Goal: Answer question/provide support

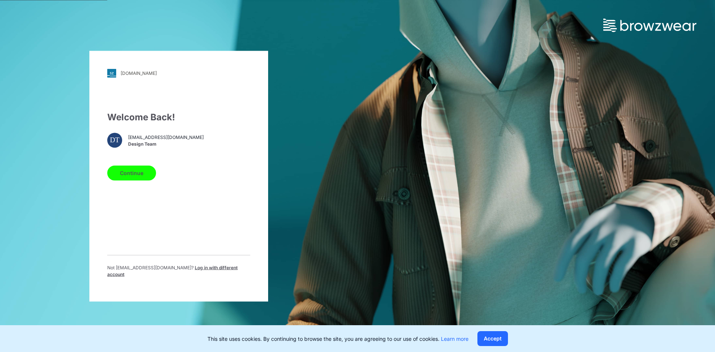
click at [140, 178] on button "Continue" at bounding box center [131, 172] width 49 height 15
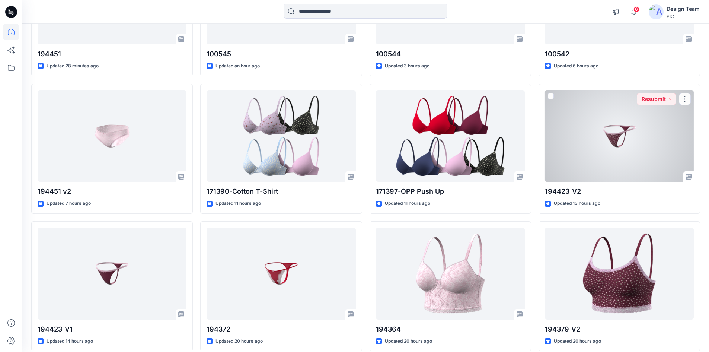
scroll to position [186, 0]
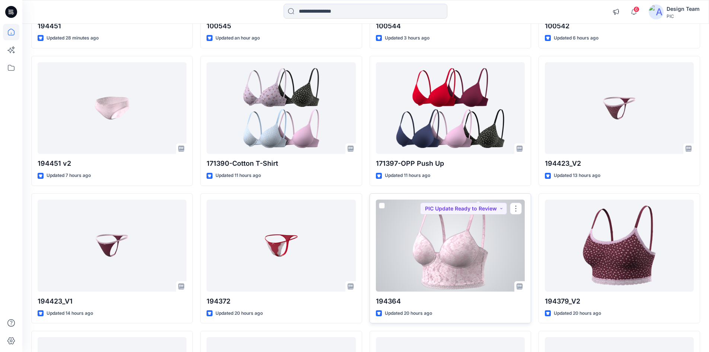
click at [432, 266] on div at bounding box center [450, 246] width 149 height 92
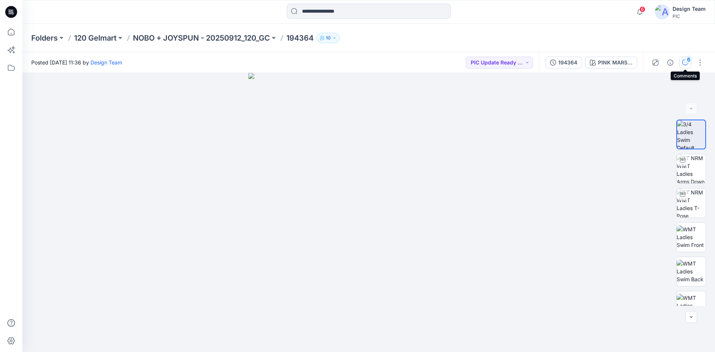
click at [688, 58] on div "6" at bounding box center [688, 59] width 7 height 7
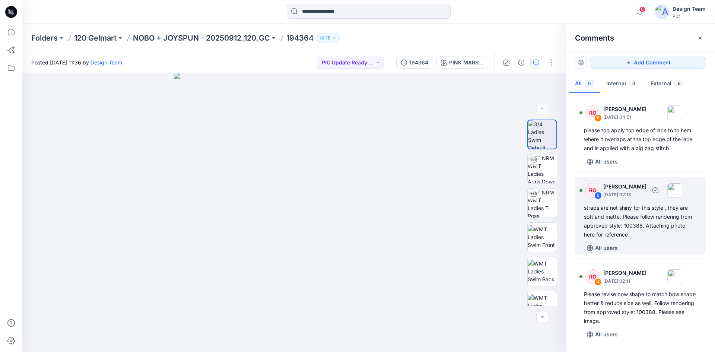
scroll to position [37, 0]
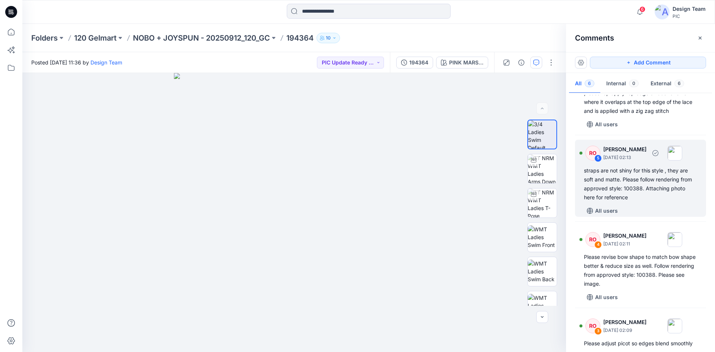
click at [637, 180] on div "straps are not shiny for this style , they are soft and matte. Please follow re…" at bounding box center [640, 184] width 113 height 36
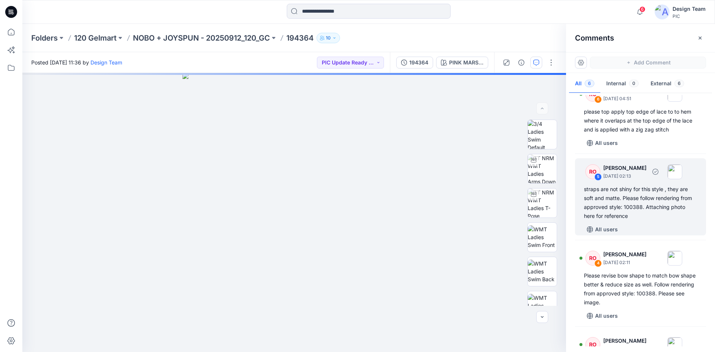
scroll to position [0, 0]
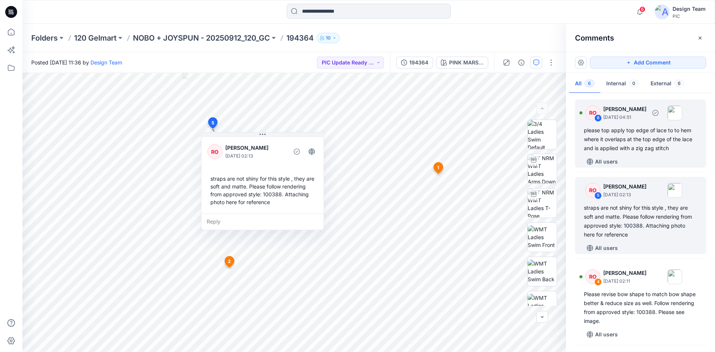
click at [625, 131] on div "please top apply top edge of lace to to hem where it overlaps at the top edge o…" at bounding box center [640, 139] width 113 height 27
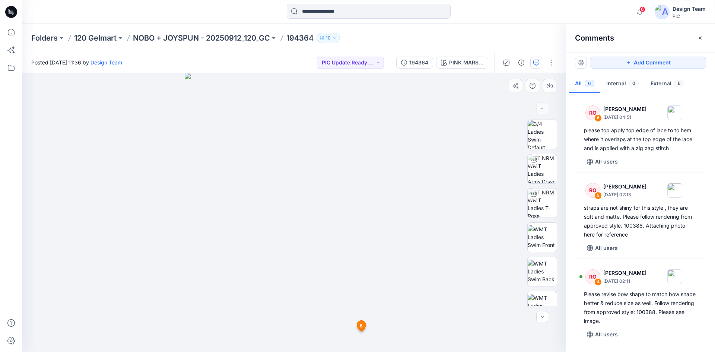
click at [363, 325] on icon at bounding box center [361, 326] width 9 height 11
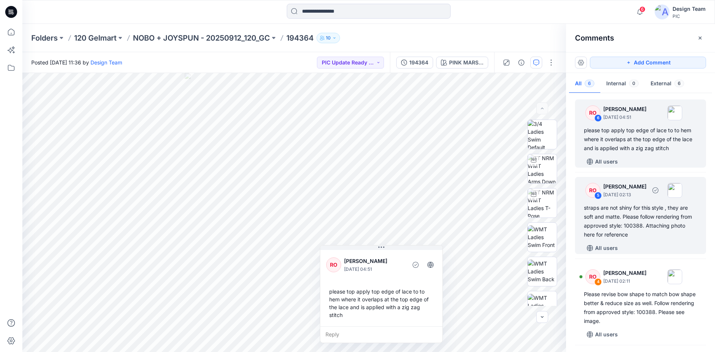
click at [643, 215] on div "straps are not shiny for this style , they are soft and matte. Please follow re…" at bounding box center [640, 221] width 113 height 36
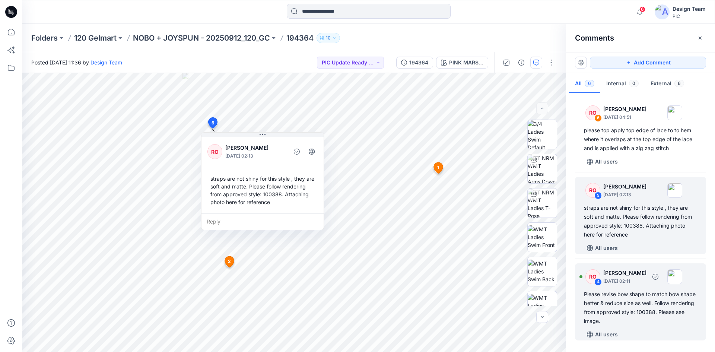
click at [653, 299] on div "Please revise bow shape to match bow shape better & reduce size as well. Follow…" at bounding box center [640, 308] width 113 height 36
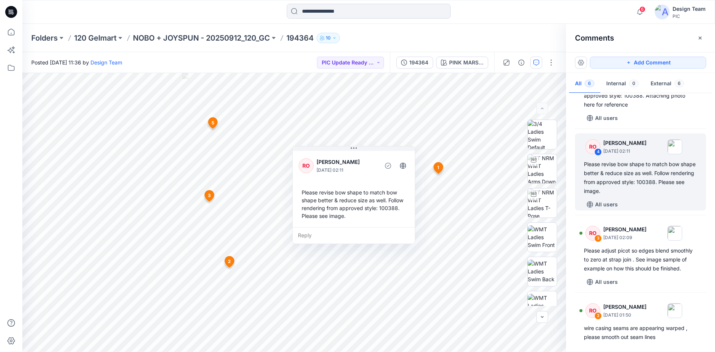
scroll to position [149, 0]
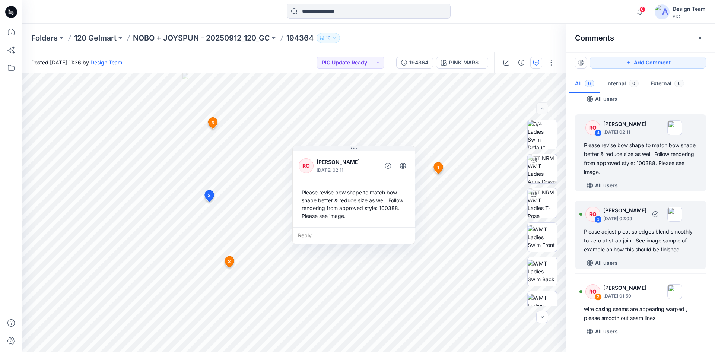
click at [633, 242] on div "Please adjust picot so edges blend smoothly to zero at strap join . See image s…" at bounding box center [640, 240] width 113 height 27
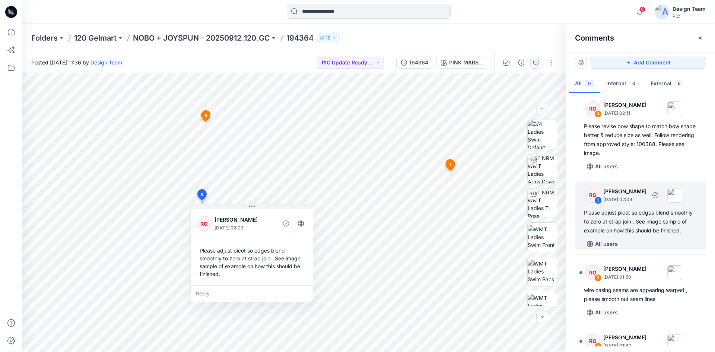
scroll to position [186, 0]
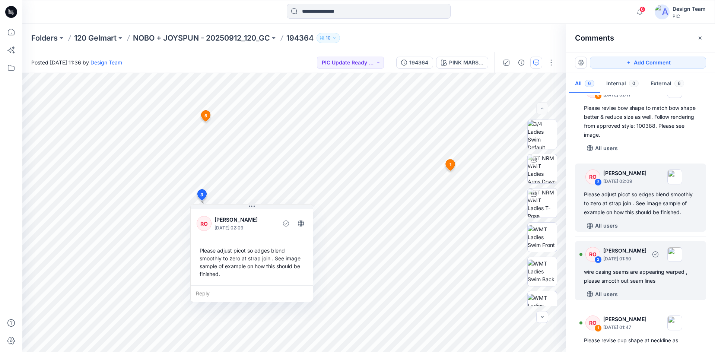
click at [648, 277] on div "wire casing seams are appearing warped , please smooth out seam lines" at bounding box center [640, 276] width 113 height 18
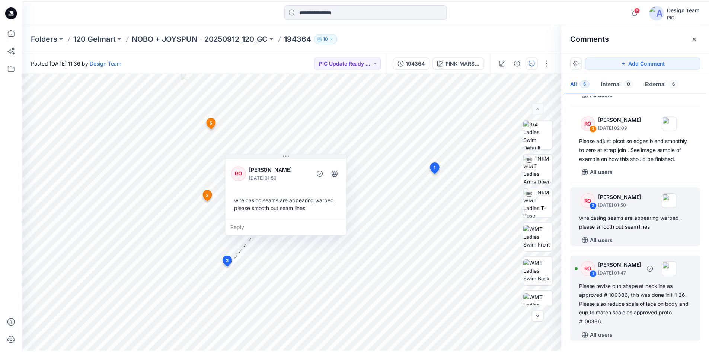
scroll to position [249, 0]
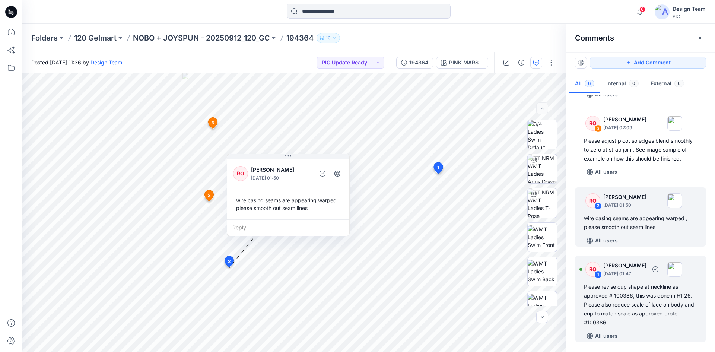
click at [635, 299] on div "Please revise cup shape at neckline as approved # 100386, this was done in H1 2…" at bounding box center [640, 304] width 113 height 45
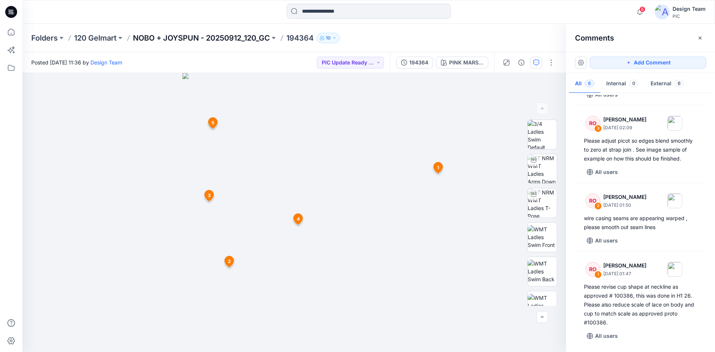
click at [246, 37] on p "NOBO + JOYSPUN - 20250912_120_GC" at bounding box center [201, 38] width 137 height 10
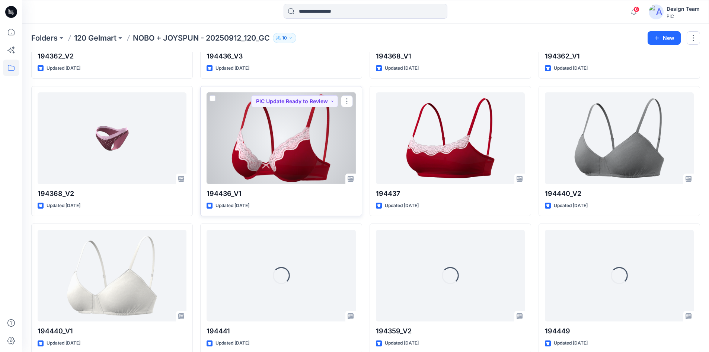
scroll to position [1109, 0]
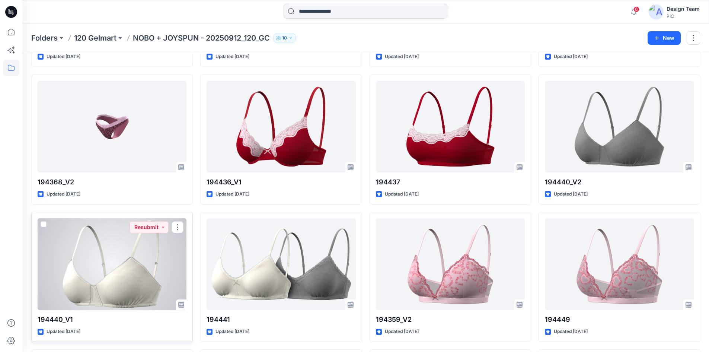
click at [143, 275] on div at bounding box center [112, 264] width 149 height 92
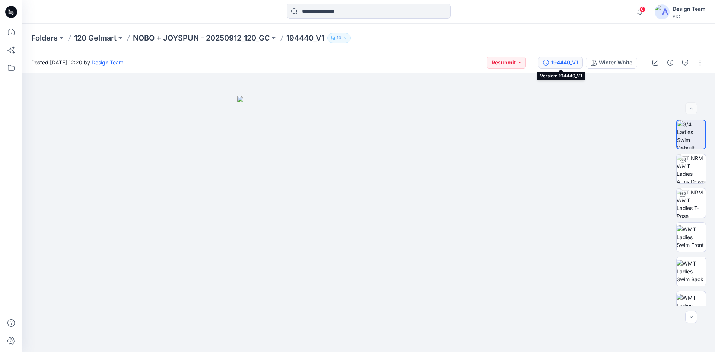
click at [570, 64] on div "194440_V1" at bounding box center [564, 62] width 27 height 8
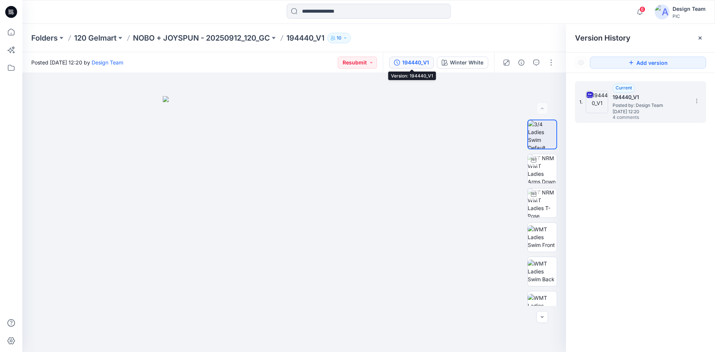
click at [627, 108] on span "Posted by: Design Team" at bounding box center [649, 105] width 74 height 7
click at [541, 64] on button "button" at bounding box center [536, 63] width 12 height 12
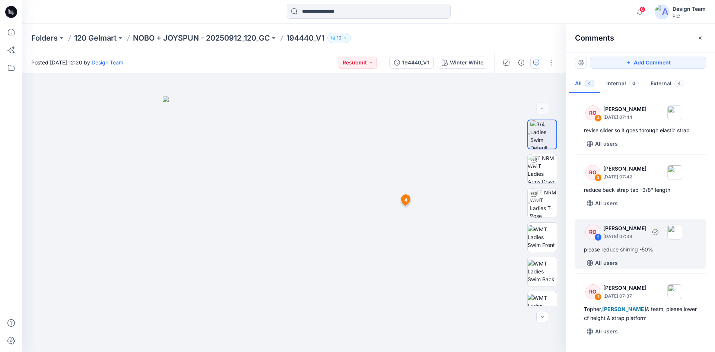
click at [616, 251] on div "please reduce shirring -50%" at bounding box center [640, 249] width 113 height 9
